Goal: Check status

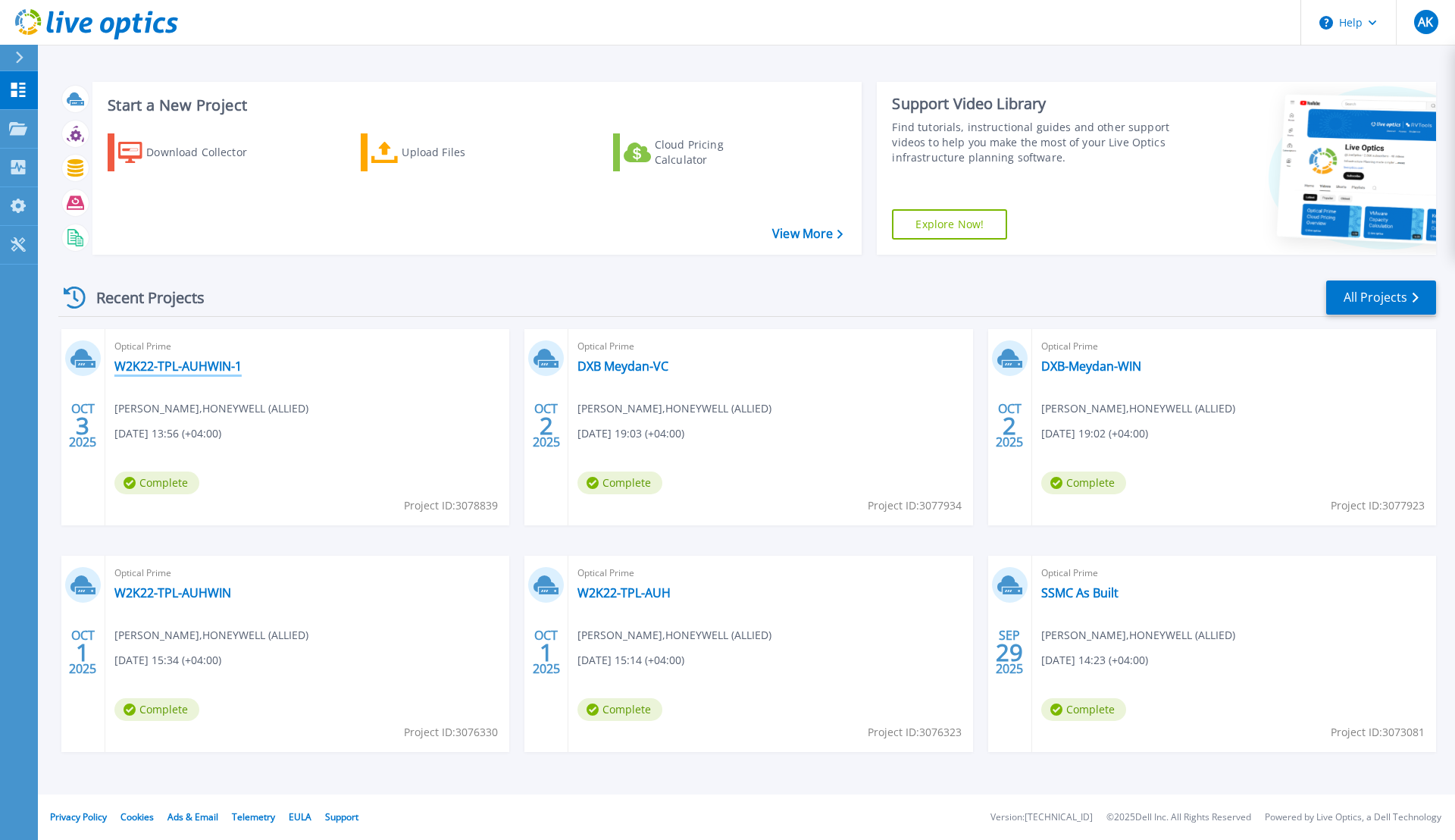
click at [218, 369] on link "W2K22-TPL-AUHWIN-1" at bounding box center [178, 366] width 128 height 15
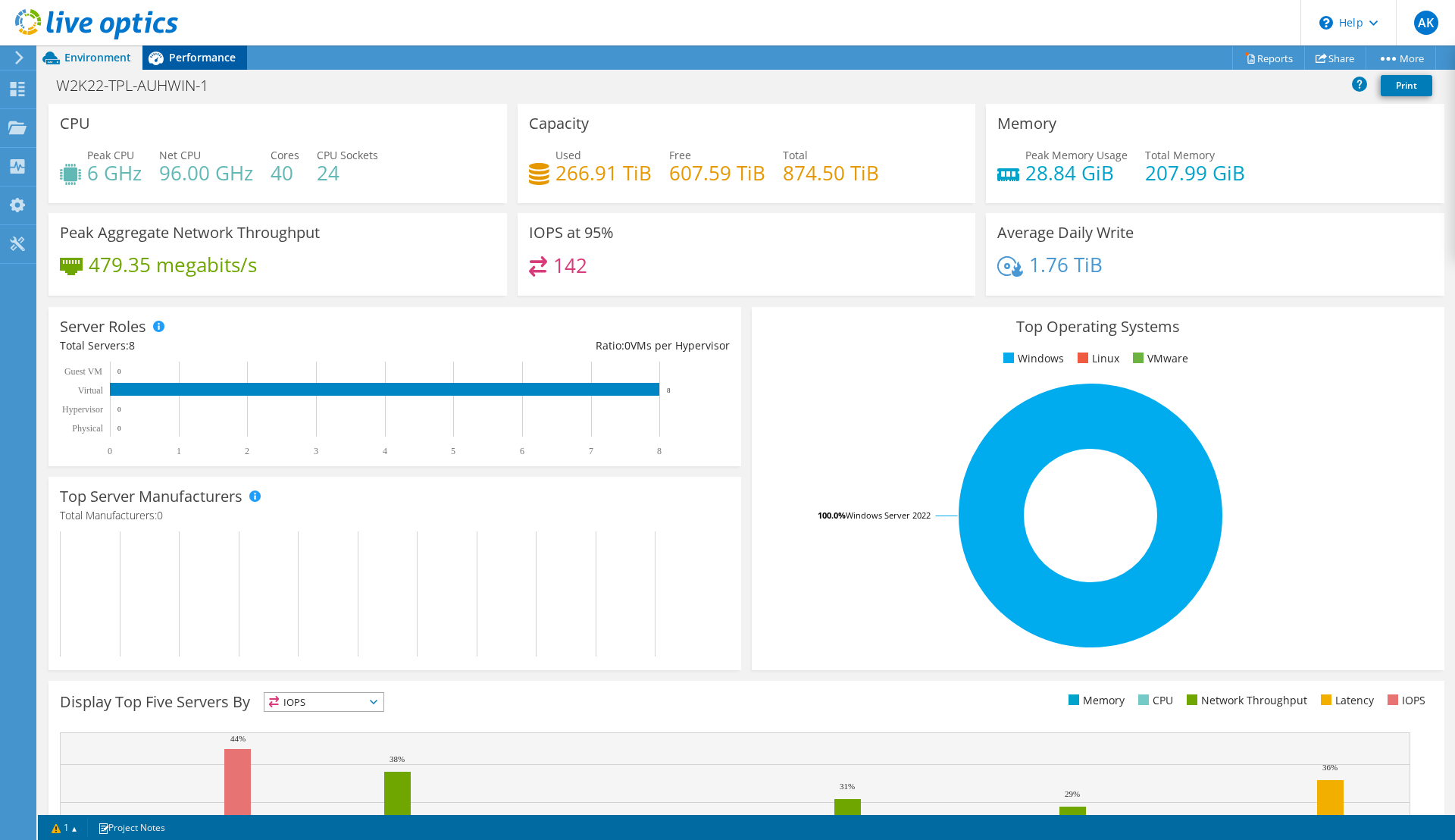
click at [223, 59] on span "Performance" at bounding box center [202, 57] width 66 height 14
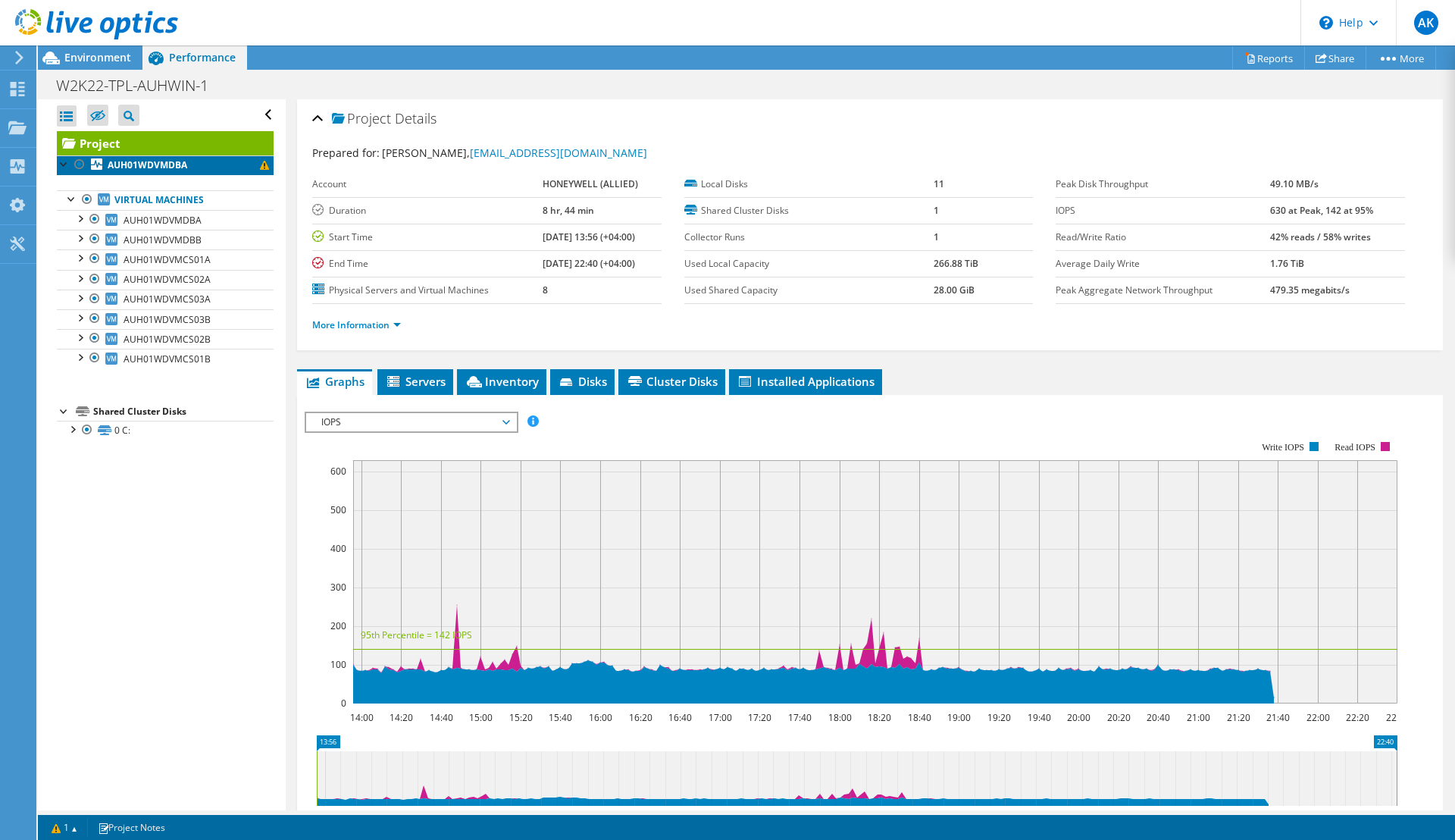
click at [260, 166] on span at bounding box center [265, 166] width 9 height 9
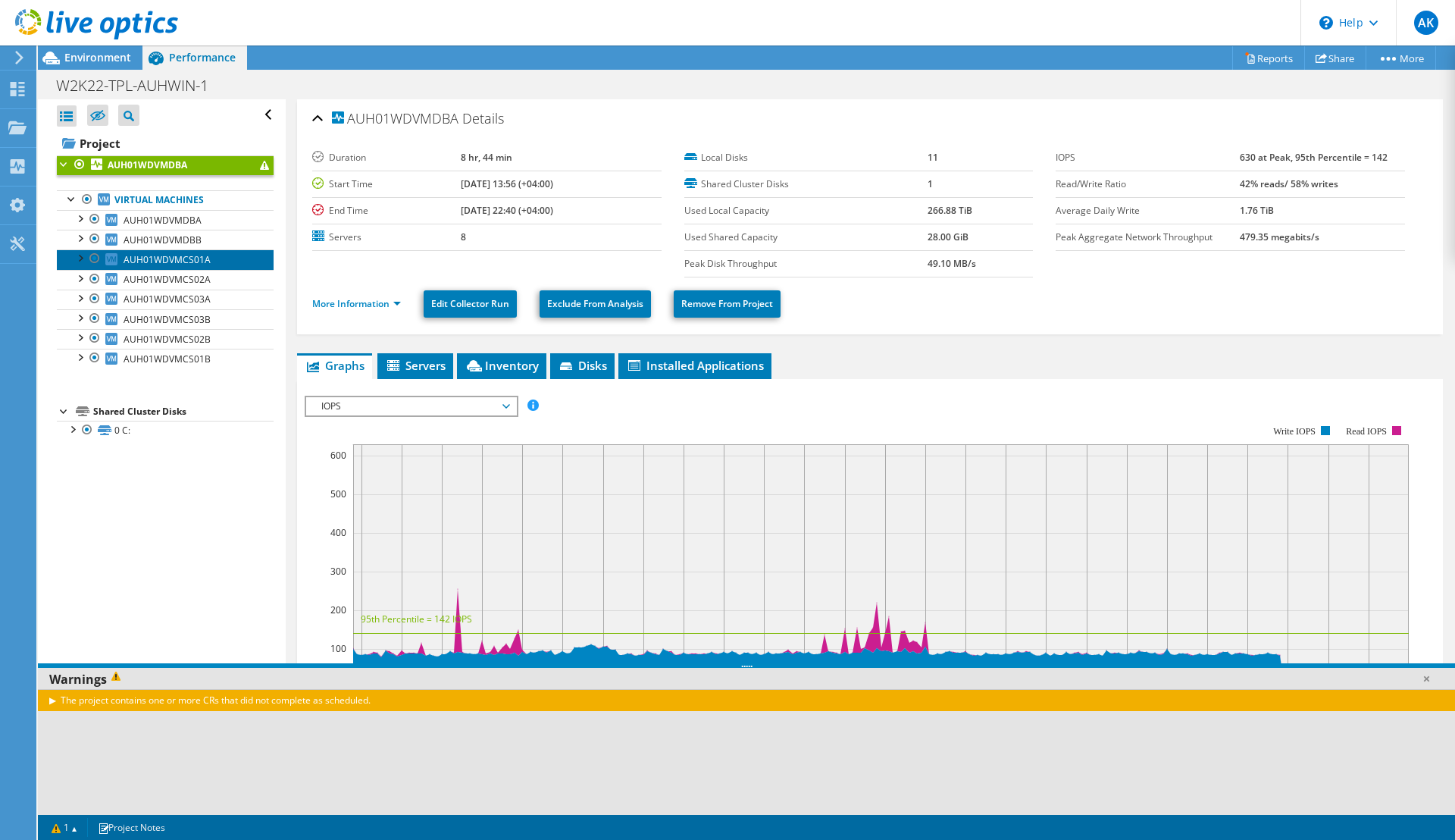
click at [194, 254] on span "AUH01WDVMCS01A" at bounding box center [167, 260] width 87 height 13
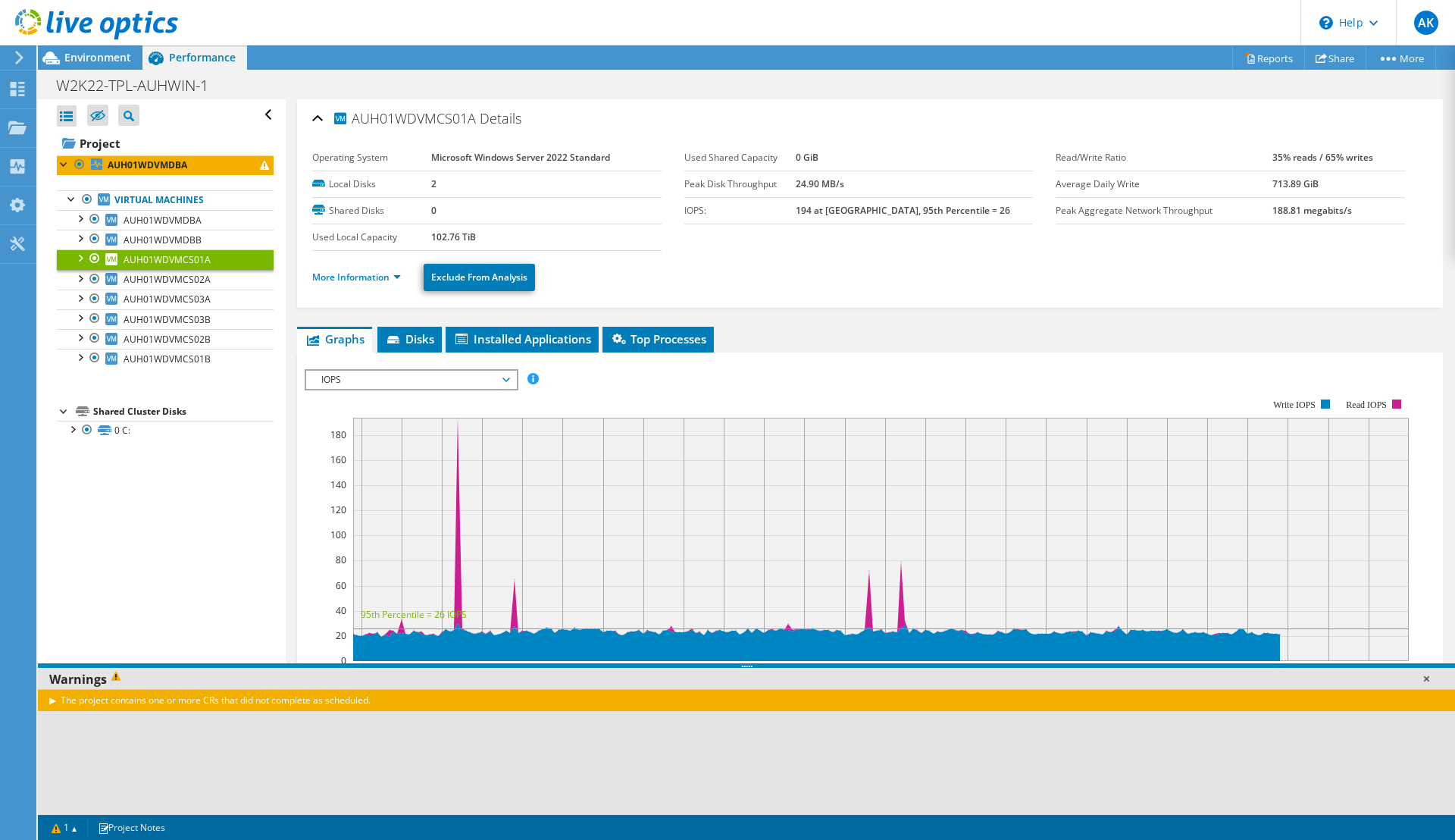
click at [1427, 677] on link at bounding box center [1427, 678] width 15 height 15
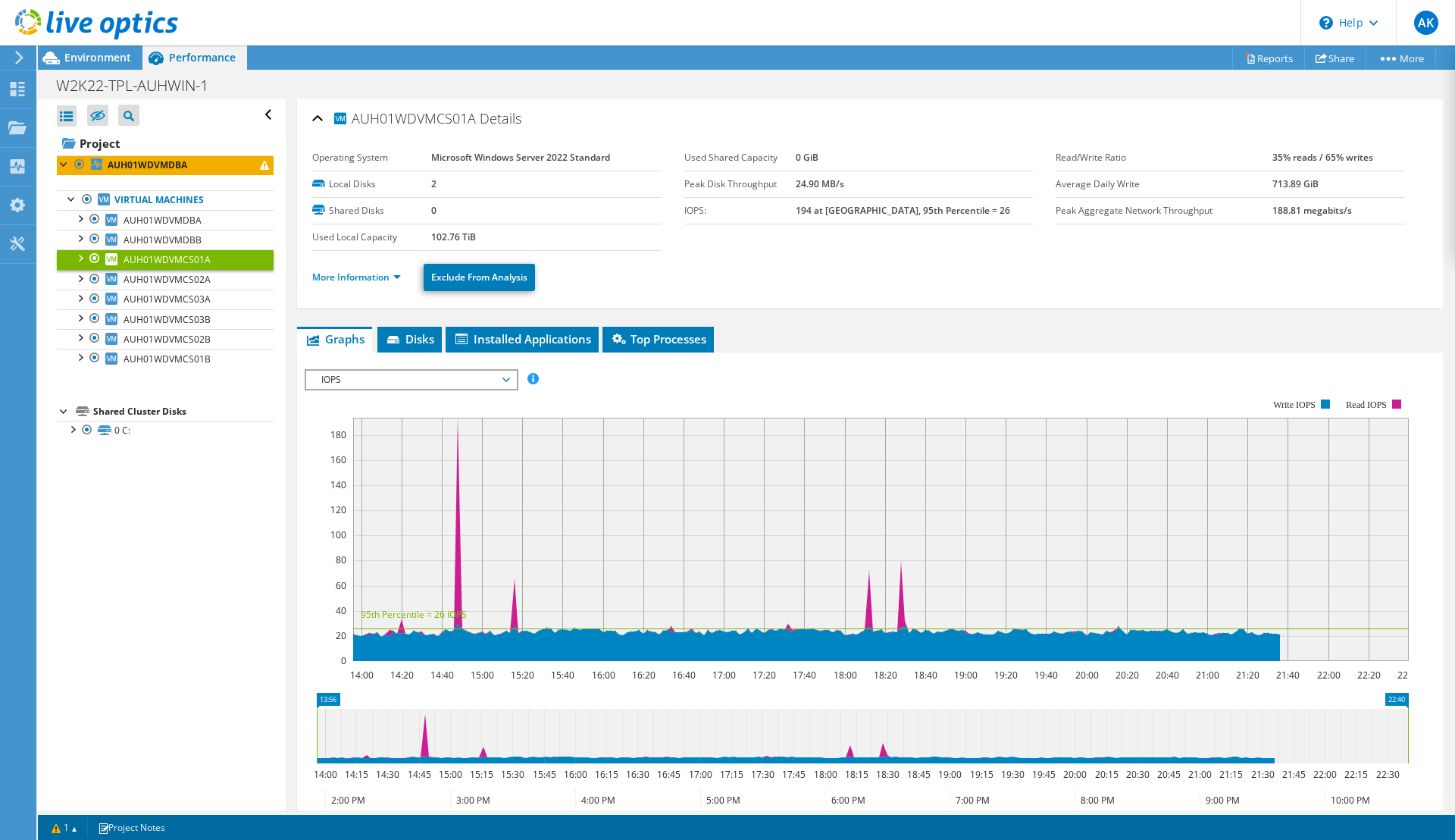
click at [389, 376] on span "IOPS" at bounding box center [412, 379] width 195 height 18
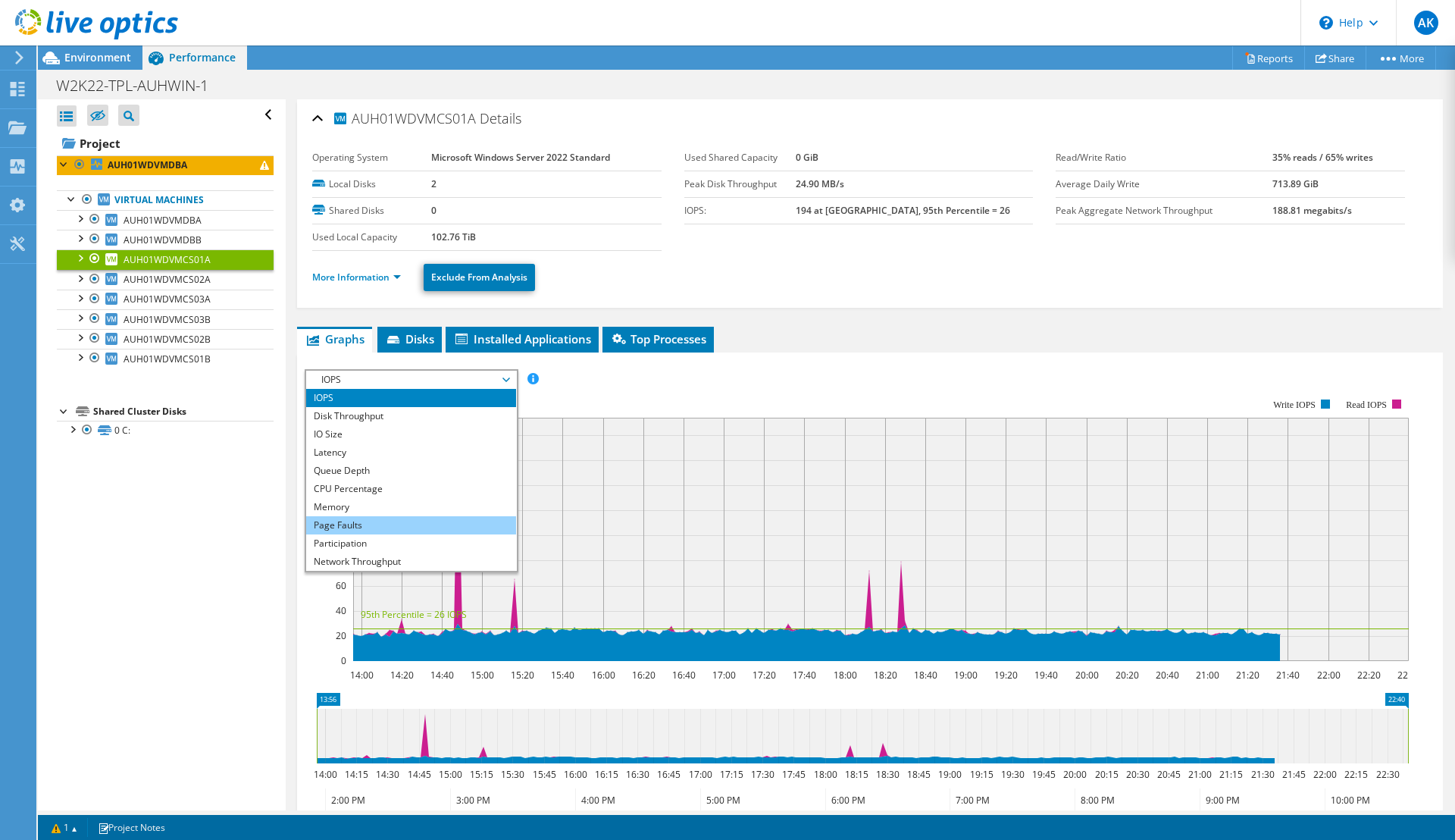
click at [351, 528] on li "Page Faults" at bounding box center [412, 525] width 210 height 18
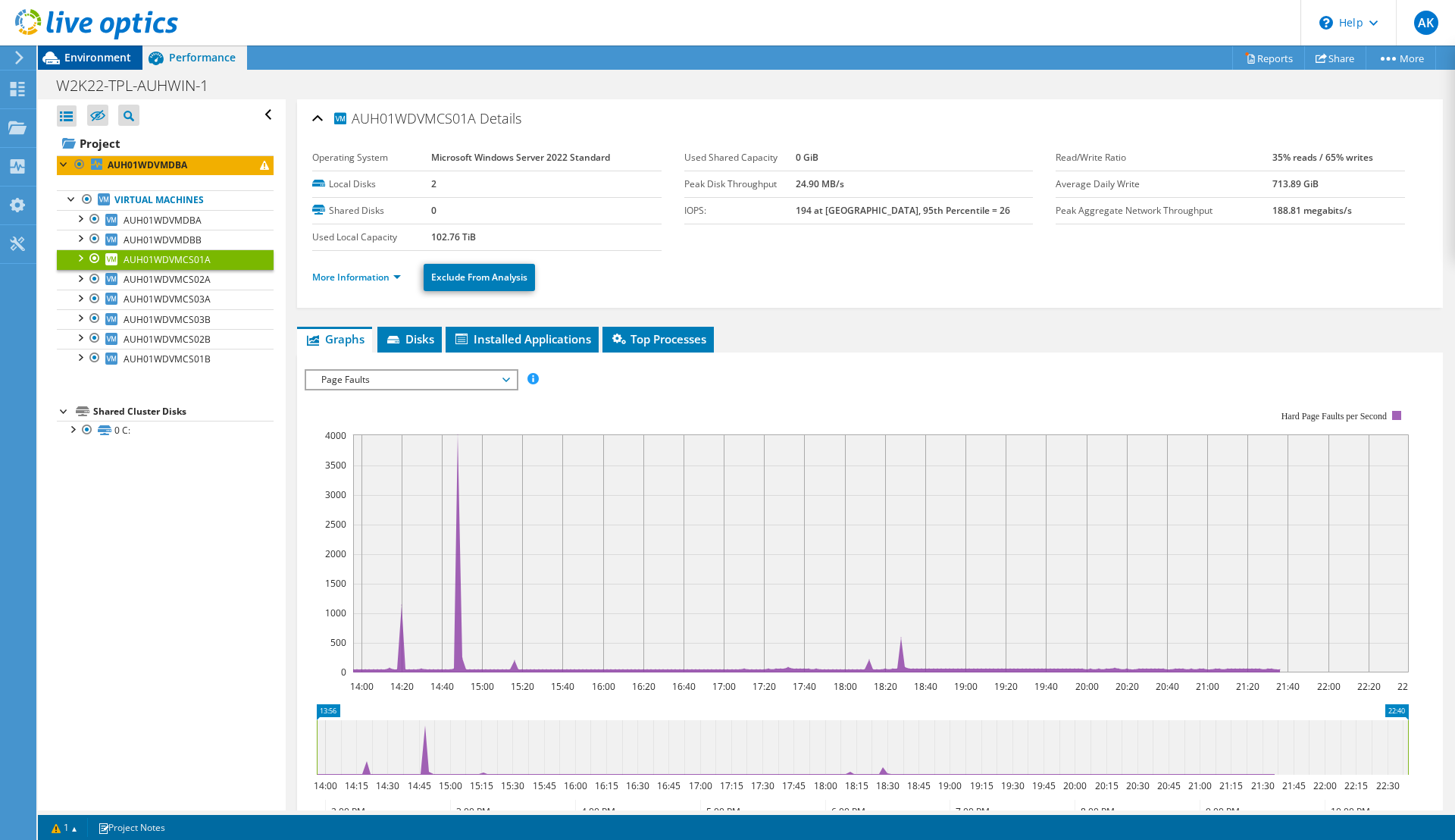
click at [96, 60] on span "Environment" at bounding box center [97, 57] width 66 height 14
